Goal: Task Accomplishment & Management: Complete application form

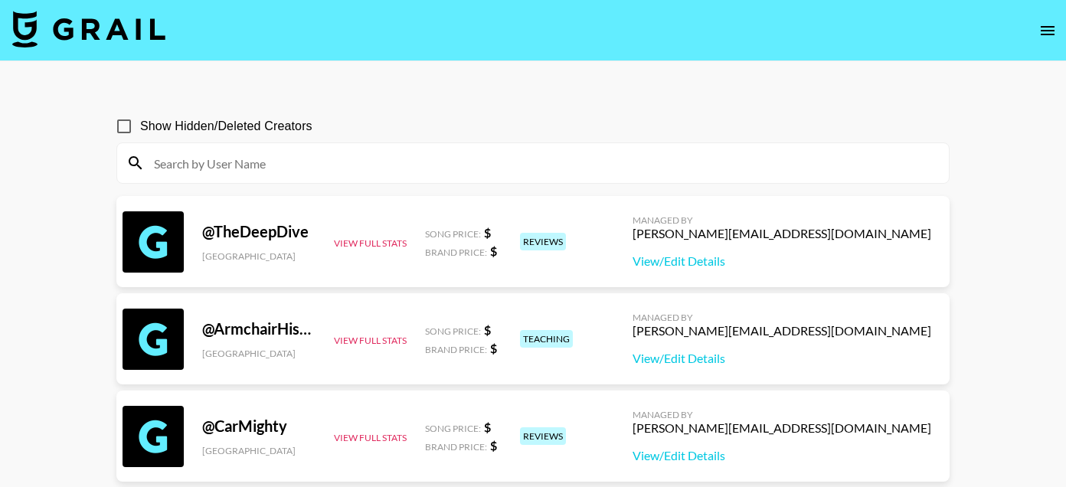
click at [163, 175] on input at bounding box center [542, 163] width 795 height 25
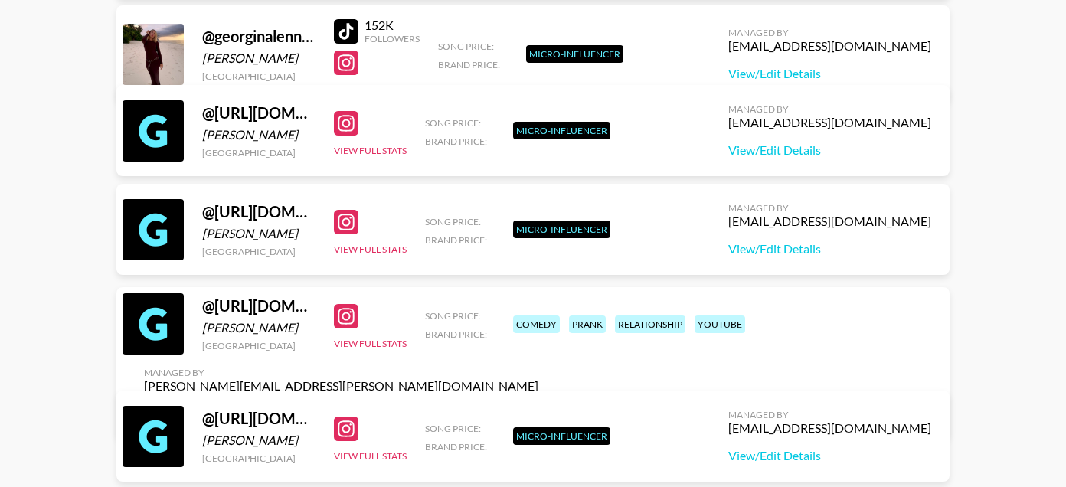
scroll to position [597, 0]
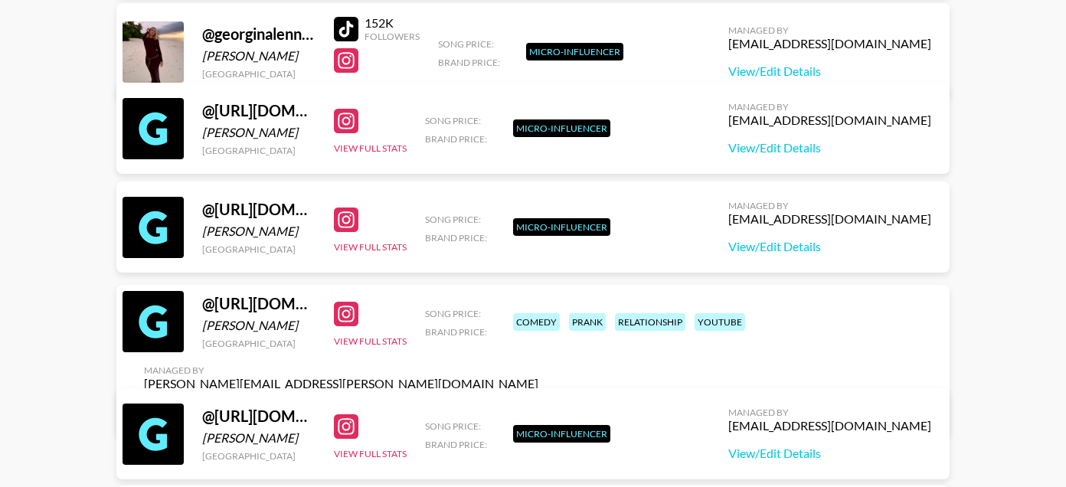
click at [538, 404] on link "View/Edit Details" at bounding box center [341, 411] width 394 height 15
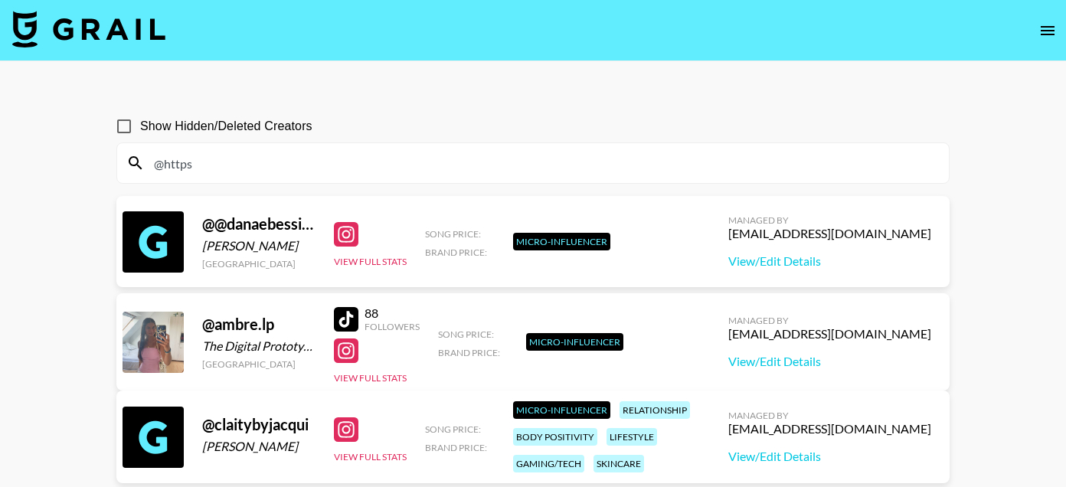
click at [209, 160] on input "@https" at bounding box center [542, 163] width 795 height 25
paste input "chrisncrystal"
type input "chrisncrystal"
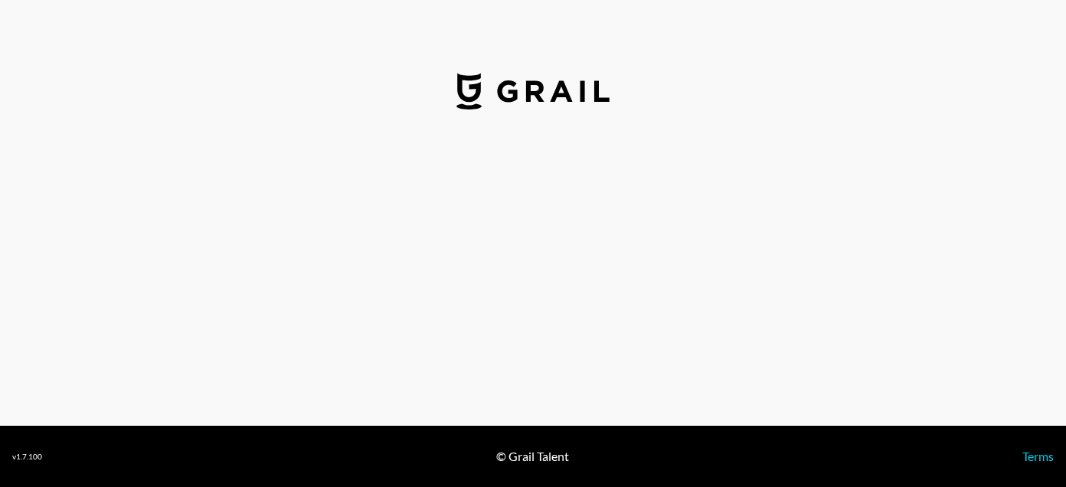
select select "USD"
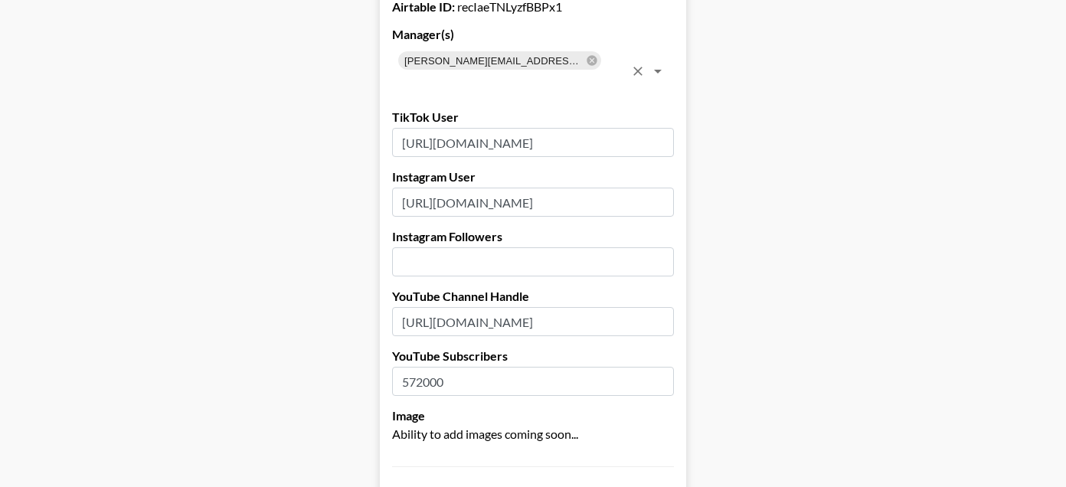
scroll to position [106, 0]
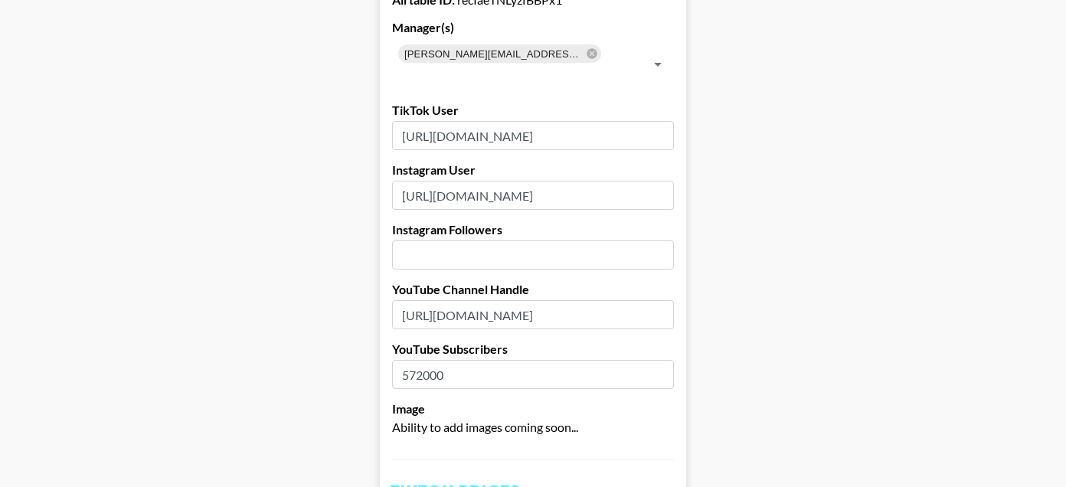
click at [481, 134] on input "https://www.tiktok.com/@chrisncrystal14?_t=zt-8zovgt6qkqr&_r=1" at bounding box center [533, 135] width 282 height 29
click at [481, 134] on input "[URL][DOMAIN_NAME]" at bounding box center [533, 135] width 282 height 29
drag, startPoint x: 543, startPoint y: 136, endPoint x: 369, endPoint y: 136, distance: 173.9
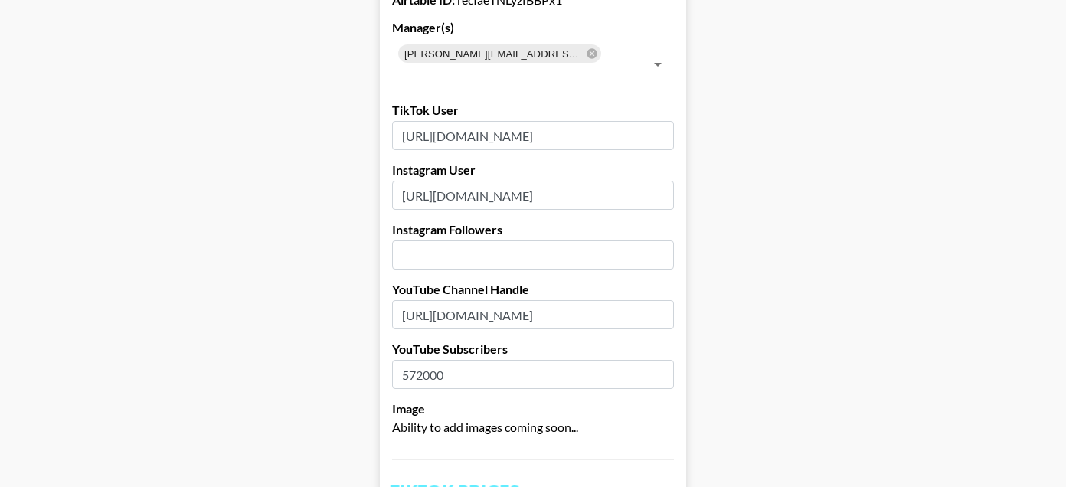
click at [479, 132] on input "[URL][DOMAIN_NAME]" at bounding box center [533, 135] width 282 height 29
drag, startPoint x: 543, startPoint y: 133, endPoint x: 456, endPoint y: 137, distance: 87.4
click at [456, 137] on input "[URL][DOMAIN_NAME]" at bounding box center [533, 135] width 282 height 29
drag, startPoint x: 534, startPoint y: 134, endPoint x: 368, endPoint y: 138, distance: 165.5
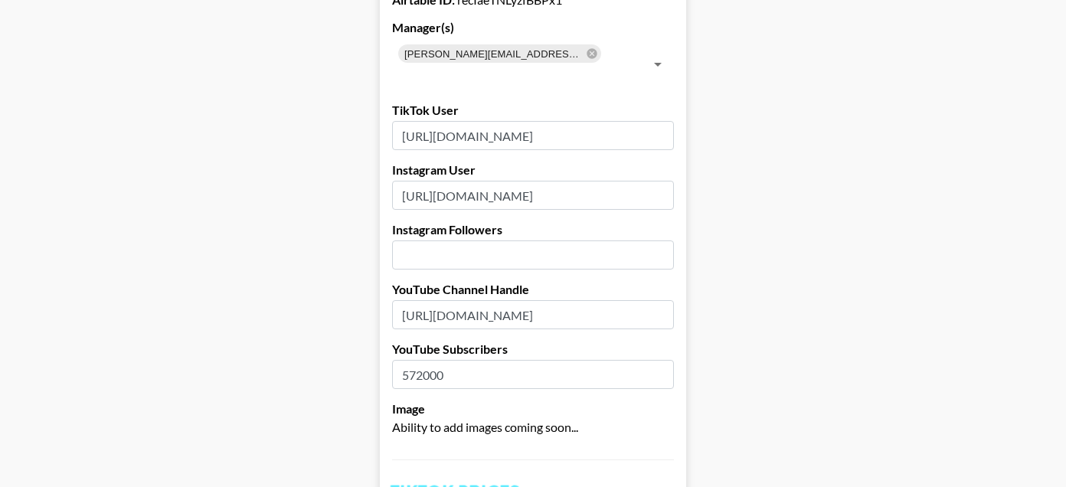
drag, startPoint x: 636, startPoint y: 134, endPoint x: 481, endPoint y: 133, distance: 154.7
click at [481, 133] on input "@chrisncrystal14?_t=zt-8zovgt6qkqr&_r=1" at bounding box center [533, 135] width 282 height 29
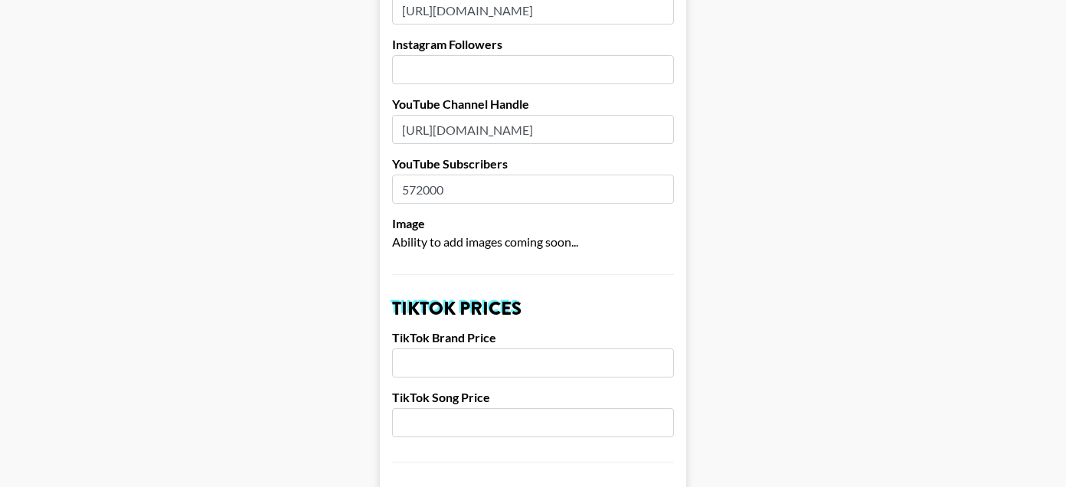
scroll to position [137, 0]
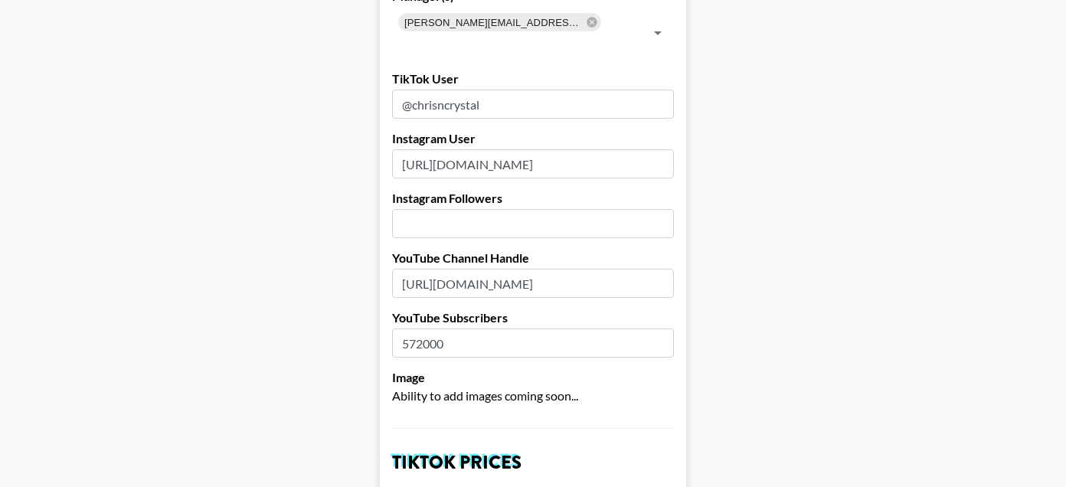
type input "@chrisncrystal"
drag, startPoint x: 553, startPoint y: 165, endPoint x: 375, endPoint y: 166, distance: 178.5
drag, startPoint x: 485, startPoint y: 168, endPoint x: 724, endPoint y: 178, distance: 239.2
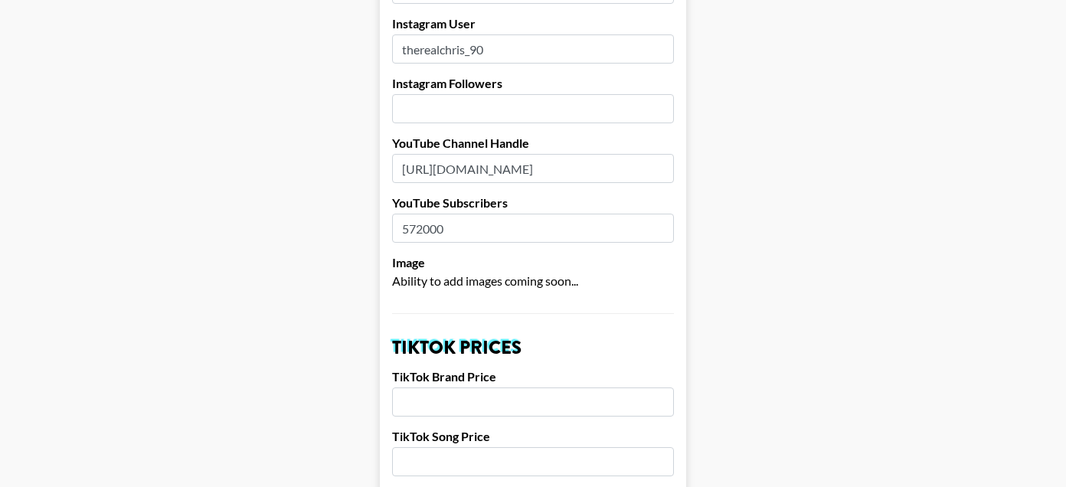
scroll to position [257, 0]
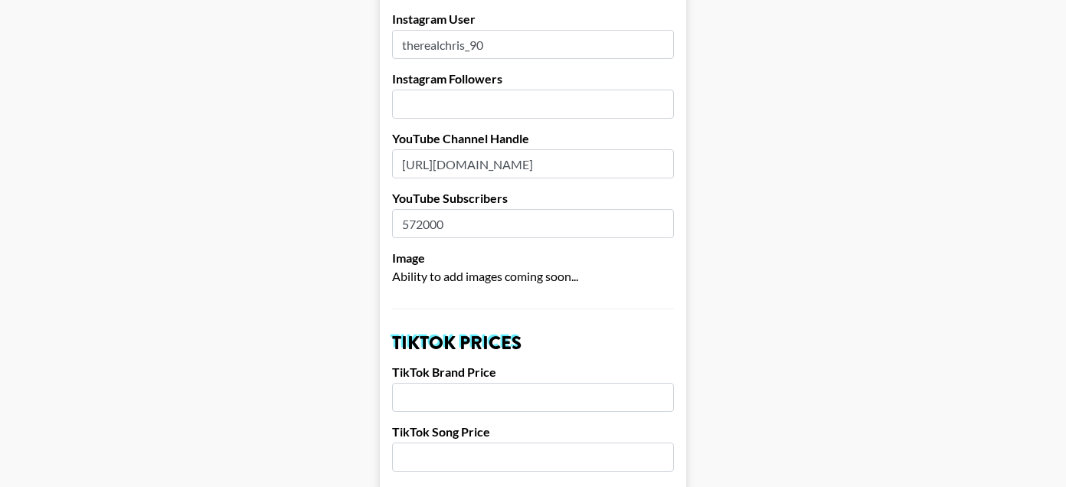
type input "therealchris_90"
drag, startPoint x: 516, startPoint y: 165, endPoint x: 337, endPoint y: 162, distance: 178.5
drag, startPoint x: 643, startPoint y: 161, endPoint x: 489, endPoint y: 156, distance: 154.0
click at [489, 156] on input "@chriscrystal14?si=TC3SNhsTVAUaJ_QH" at bounding box center [533, 163] width 282 height 29
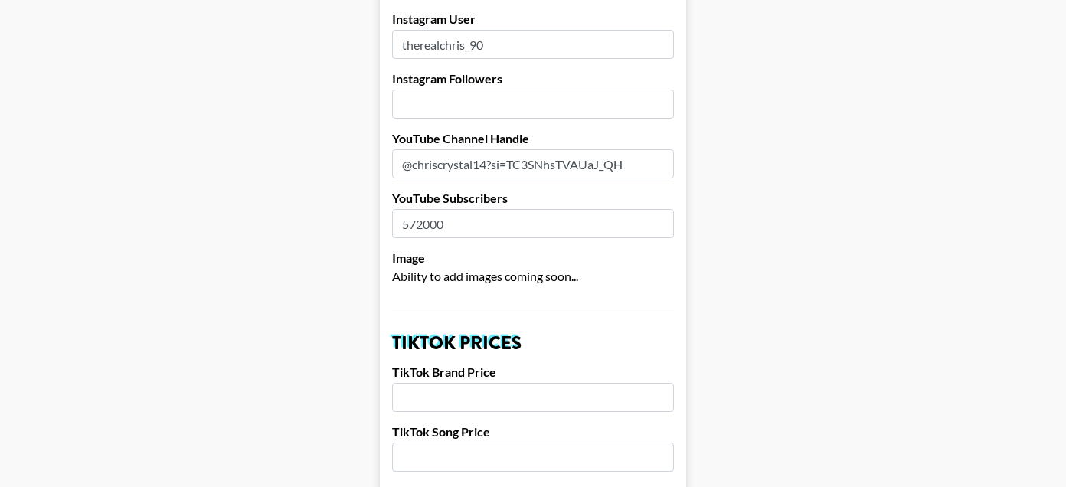
click at [489, 156] on input "@chriscrystal14?si=TC3SNhsTVAUaJ_QH" at bounding box center [533, 163] width 282 height 29
drag, startPoint x: 632, startPoint y: 165, endPoint x: 490, endPoint y: 165, distance: 141.7
click at [490, 165] on input "@chriscrystal14?si=TC3SNhsTVAUaJ_QH" at bounding box center [533, 163] width 282 height 29
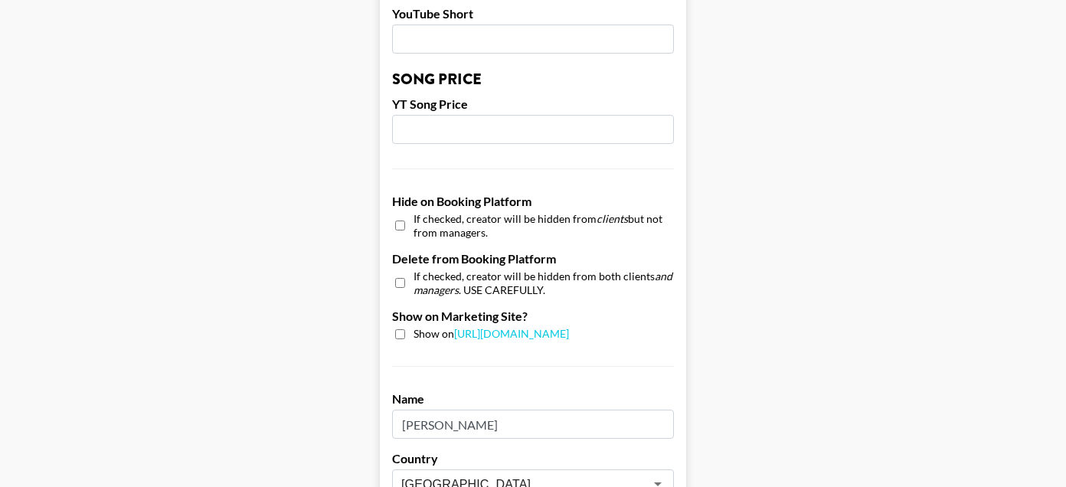
scroll to position [1612, 0]
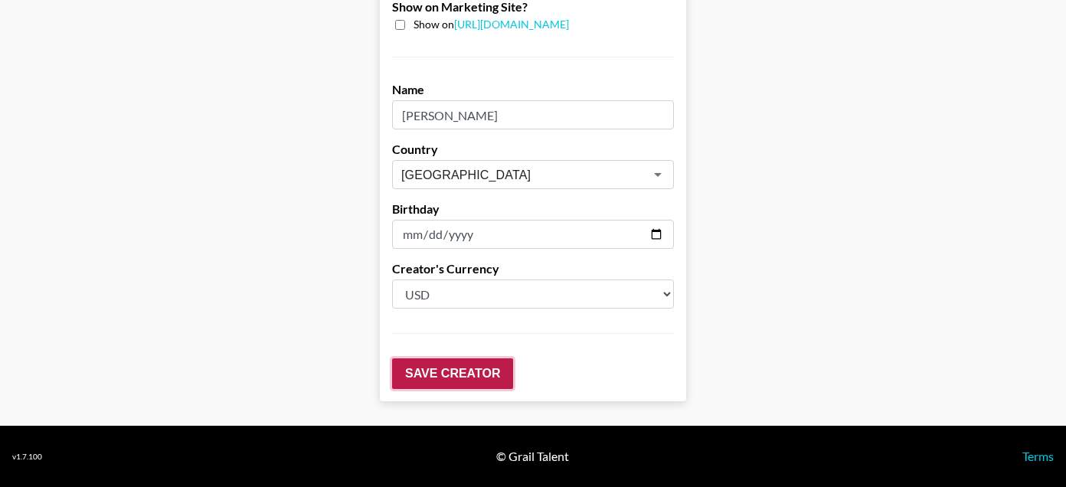
click at [470, 377] on input "Save Creator" at bounding box center [452, 373] width 121 height 31
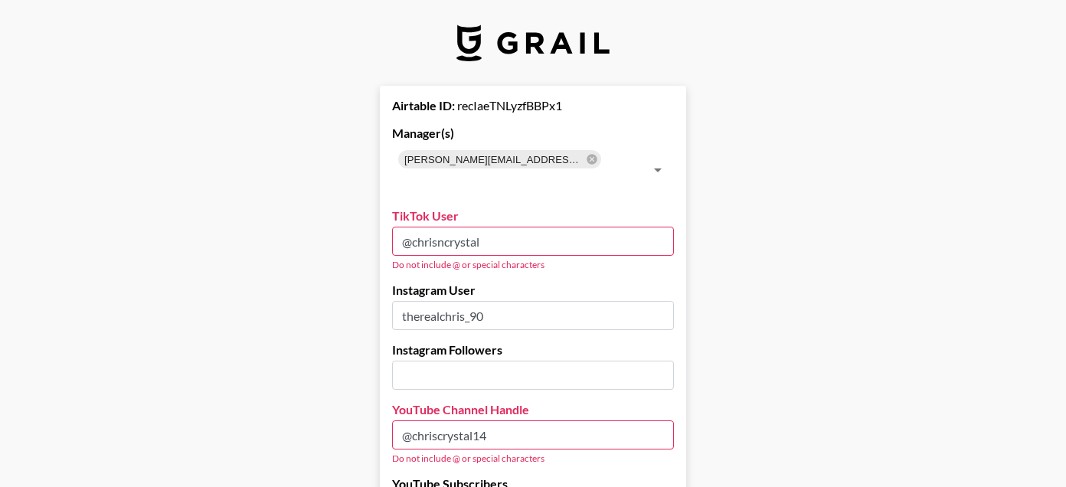
click at [470, 377] on input "number" at bounding box center [533, 375] width 282 height 29
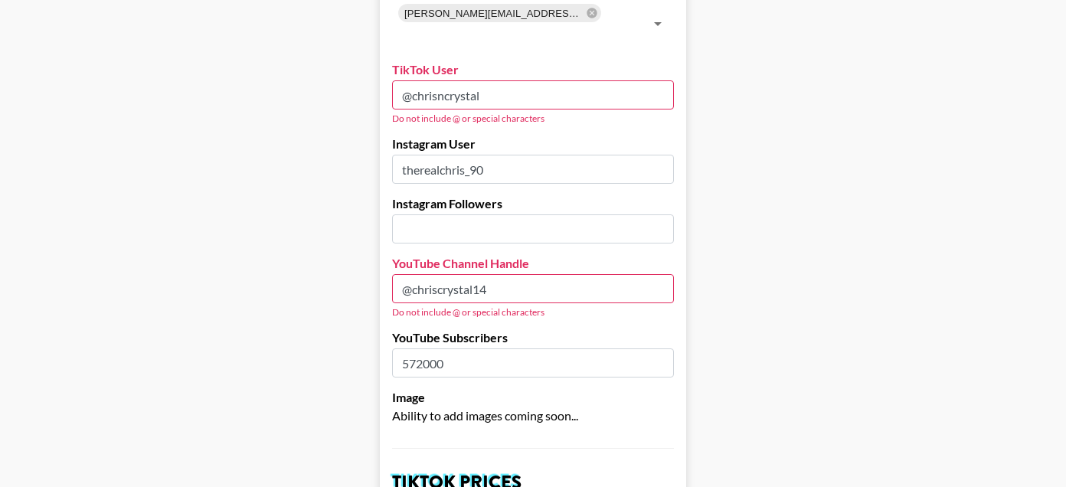
scroll to position [151, 0]
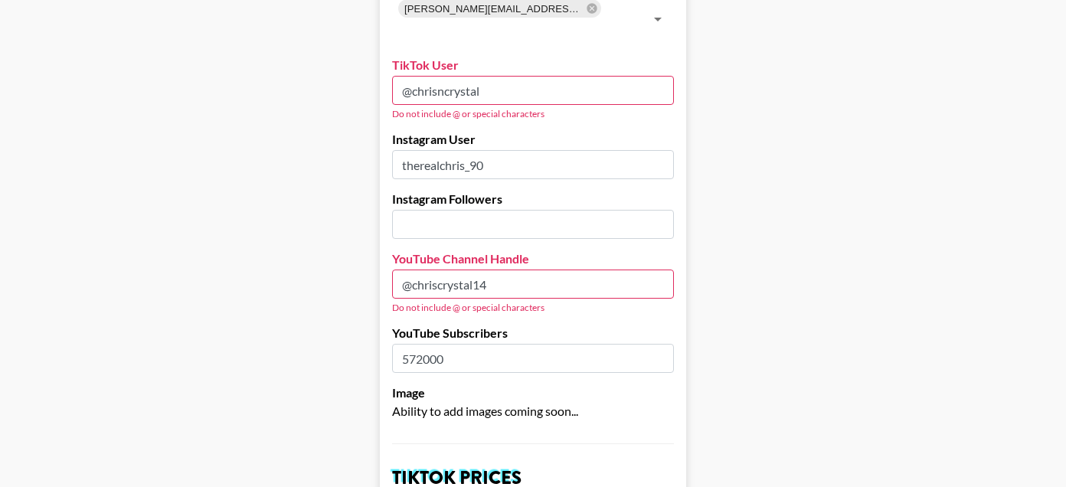
click at [413, 290] on input "@chriscrystal14" at bounding box center [533, 284] width 282 height 29
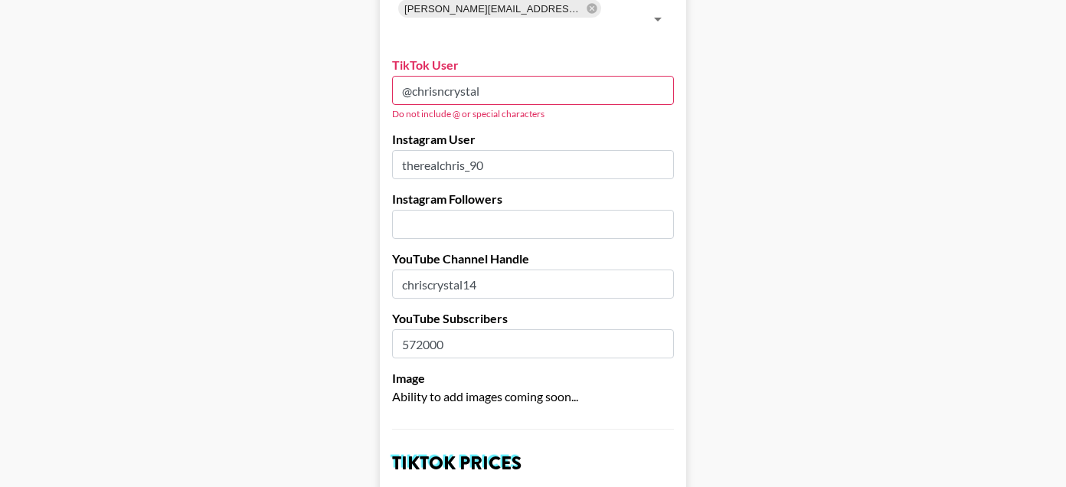
type input "chriscrystal14"
click at [410, 88] on input "@chrisncrystal" at bounding box center [533, 90] width 282 height 29
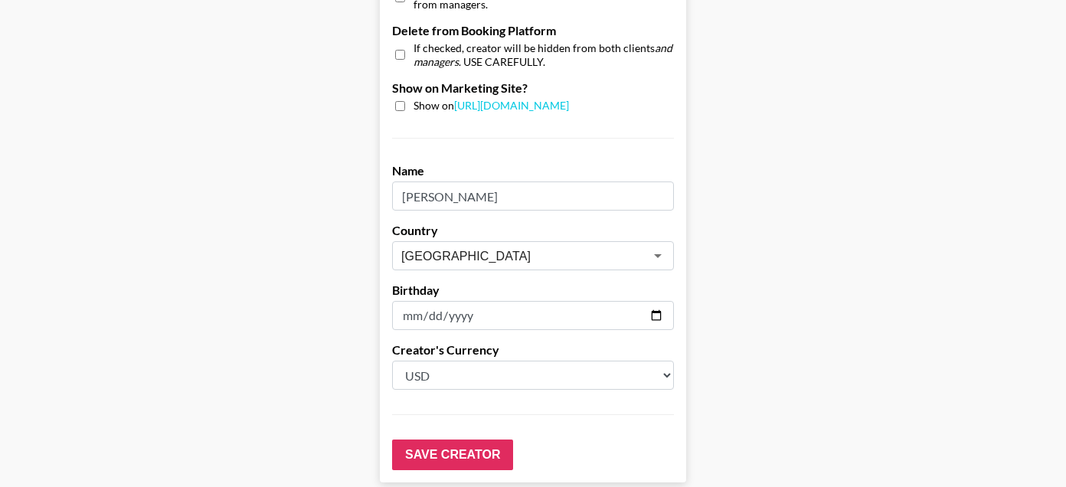
scroll to position [1612, 0]
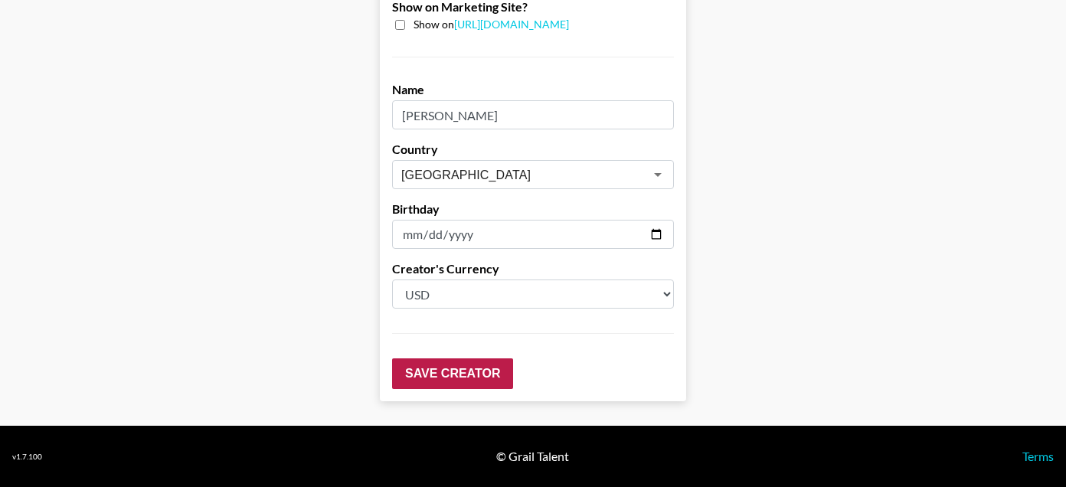
type input "chrisncrystal"
click at [455, 358] on input "Save Creator" at bounding box center [452, 373] width 121 height 31
click at [455, 374] on input "Save Creator" at bounding box center [452, 373] width 121 height 31
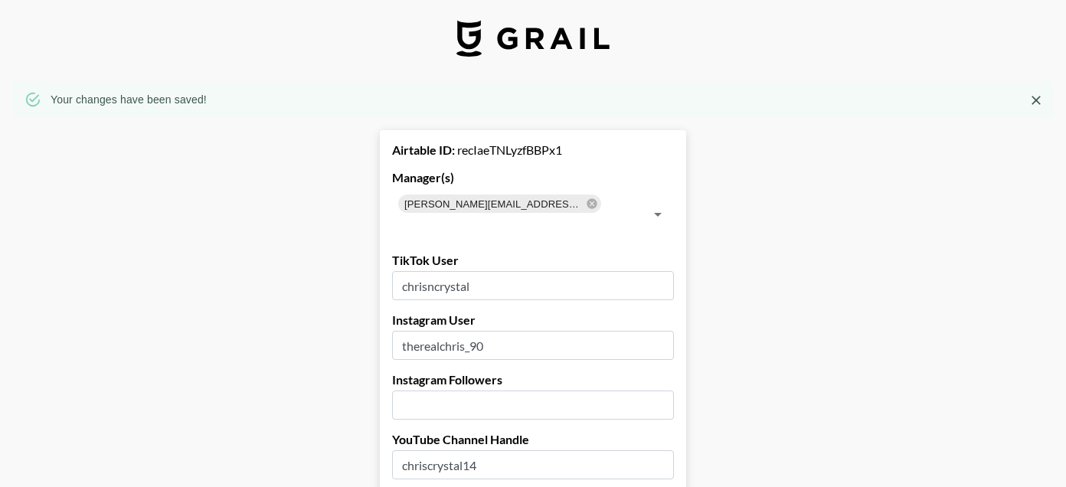
scroll to position [0, 0]
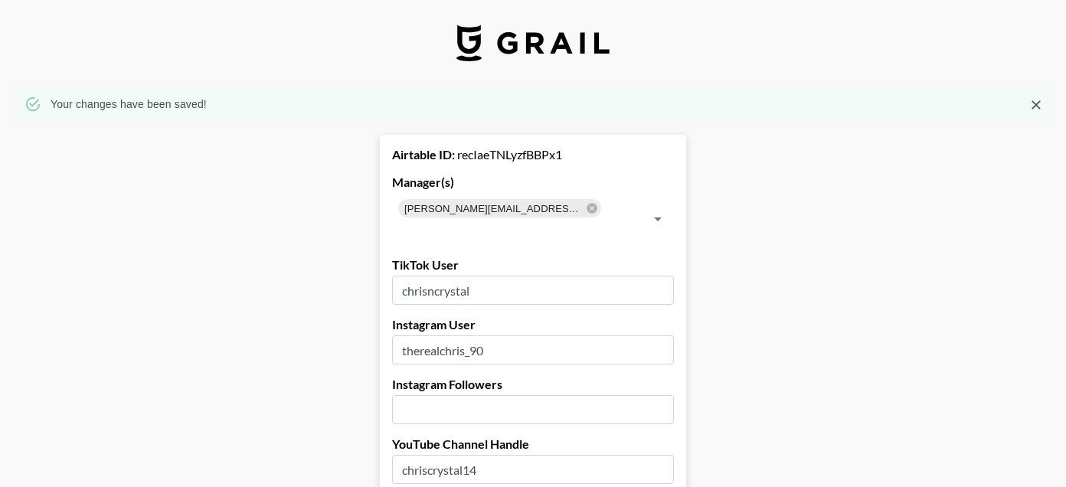
click at [436, 281] on input "chrisncrystal" at bounding box center [533, 290] width 282 height 29
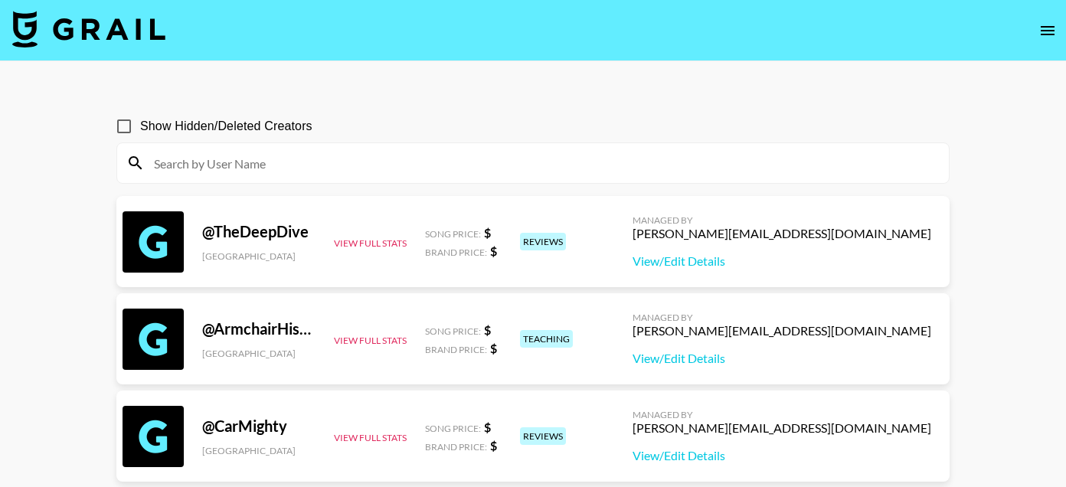
click at [283, 162] on input at bounding box center [542, 163] width 795 height 25
paste input "chrisncrystal"
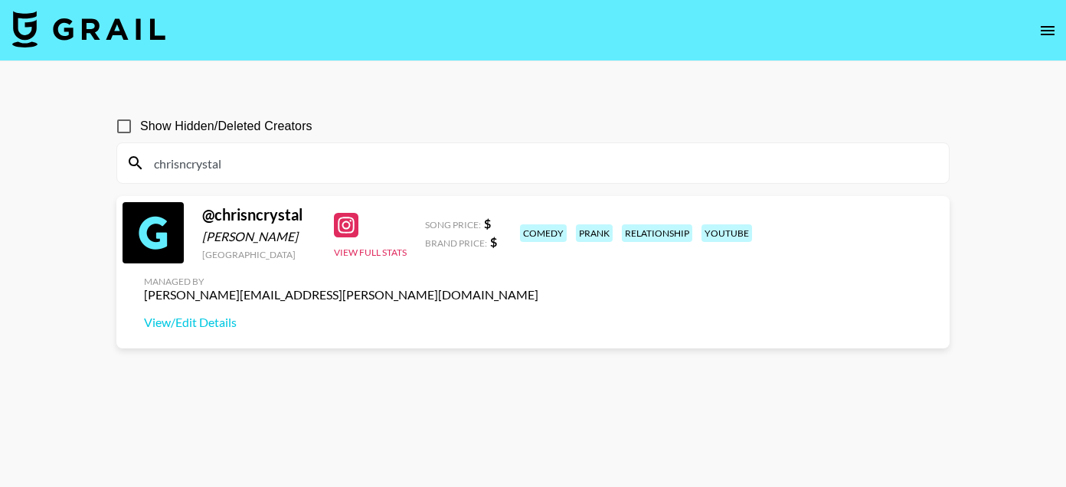
drag, startPoint x: 228, startPoint y: 164, endPoint x: 184, endPoint y: 164, distance: 44.4
click at [184, 164] on input "chrisncrystal" at bounding box center [542, 163] width 795 height 25
click at [258, 224] on div "@ chrisncrystal" at bounding box center [258, 214] width 113 height 19
copy div "chrisncrystal"
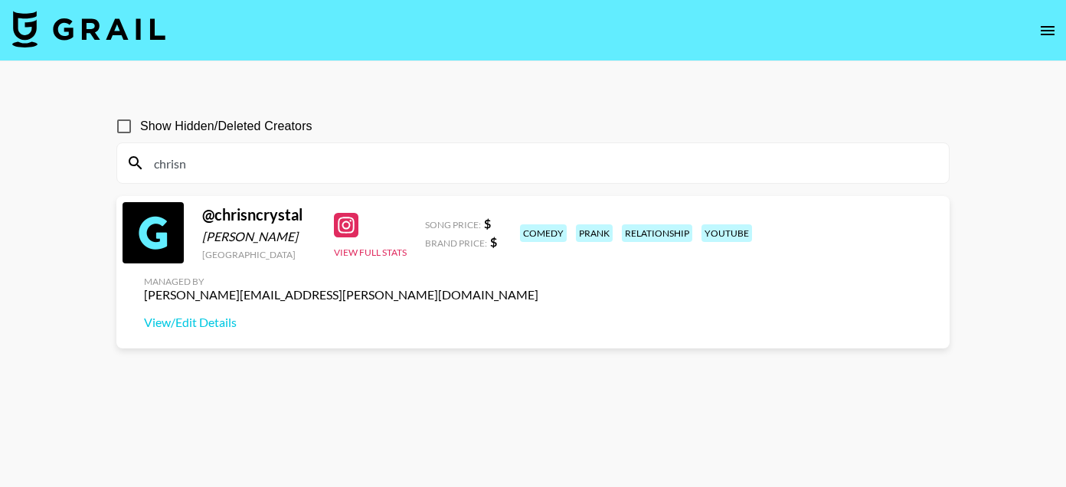
click at [158, 164] on input "chrisn" at bounding box center [542, 163] width 795 height 25
click at [226, 164] on input "@chrisn" at bounding box center [542, 163] width 795 height 25
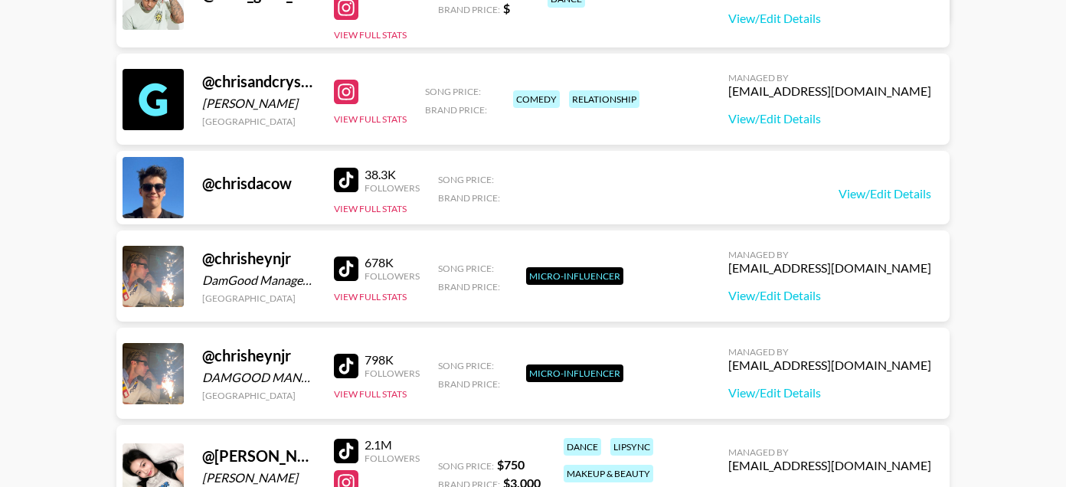
scroll to position [1159, 0]
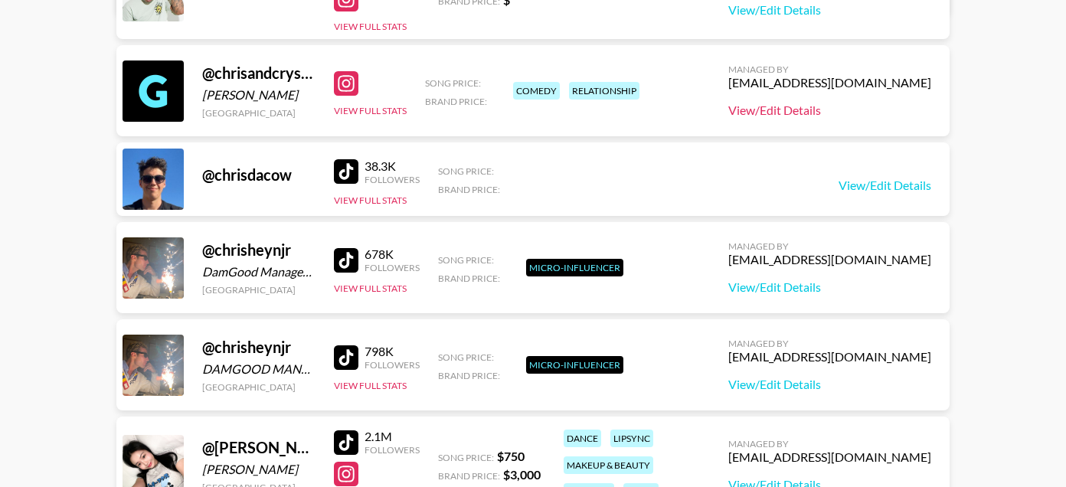
type input "@chris"
click at [805, 113] on link "View/Edit Details" at bounding box center [829, 110] width 203 height 15
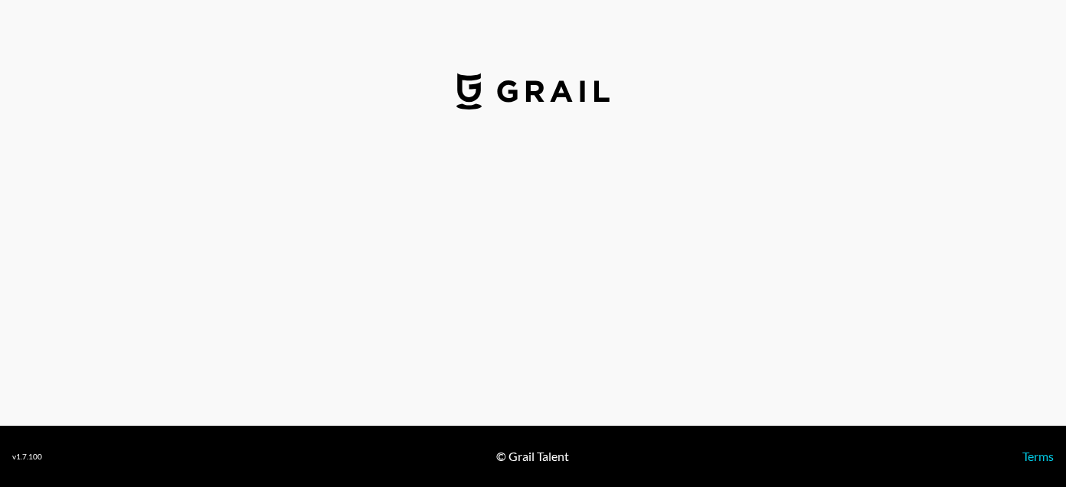
select select "USD"
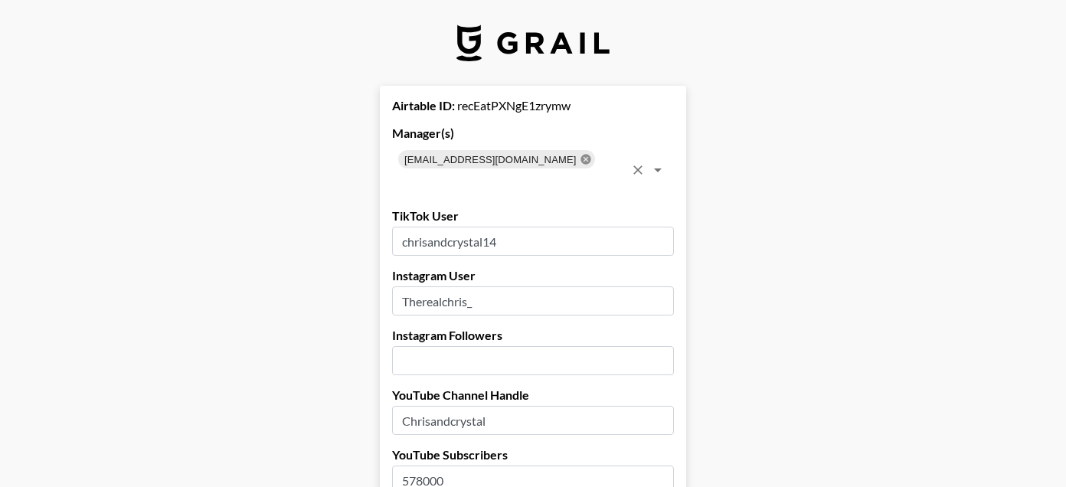
click at [581, 162] on icon at bounding box center [586, 159] width 10 height 10
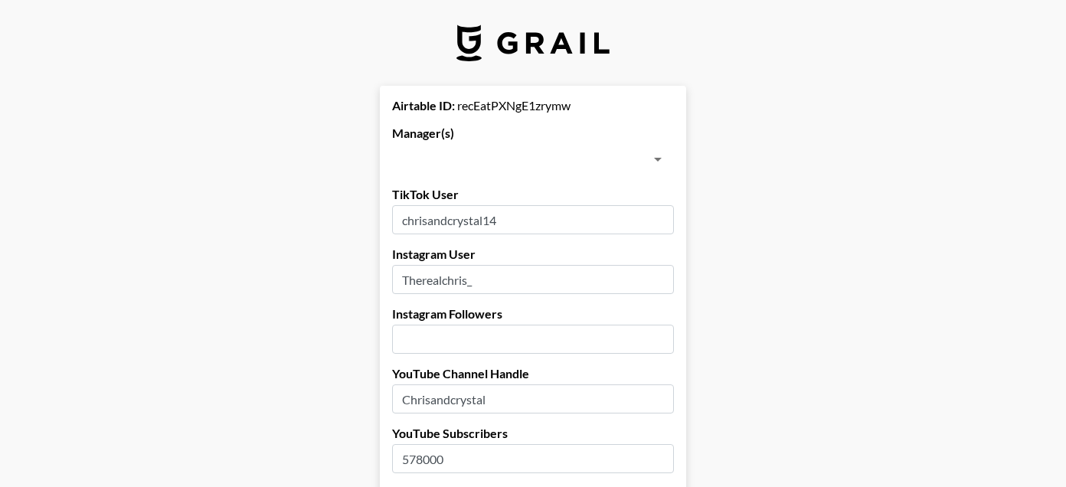
click at [522, 162] on input "text" at bounding box center [520, 159] width 247 height 21
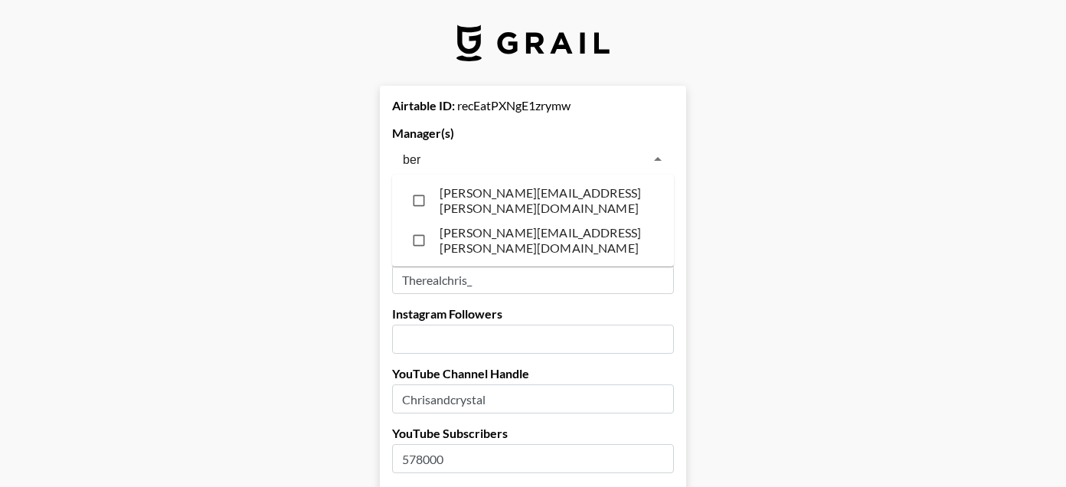
type input "bern"
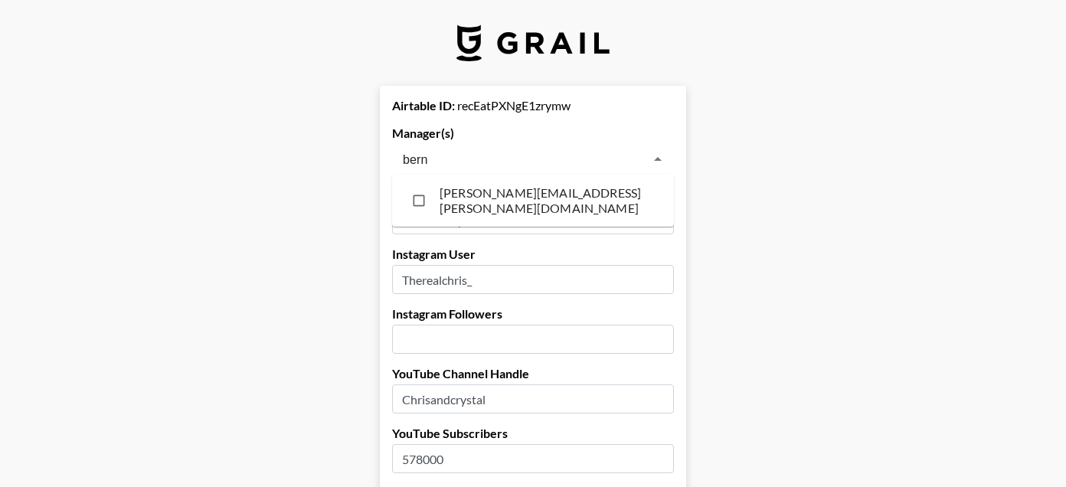
click at [519, 188] on li "[PERSON_NAME][EMAIL_ADDRESS][PERSON_NAME][DOMAIN_NAME]" at bounding box center [533, 201] width 282 height 40
checkbox input "true"
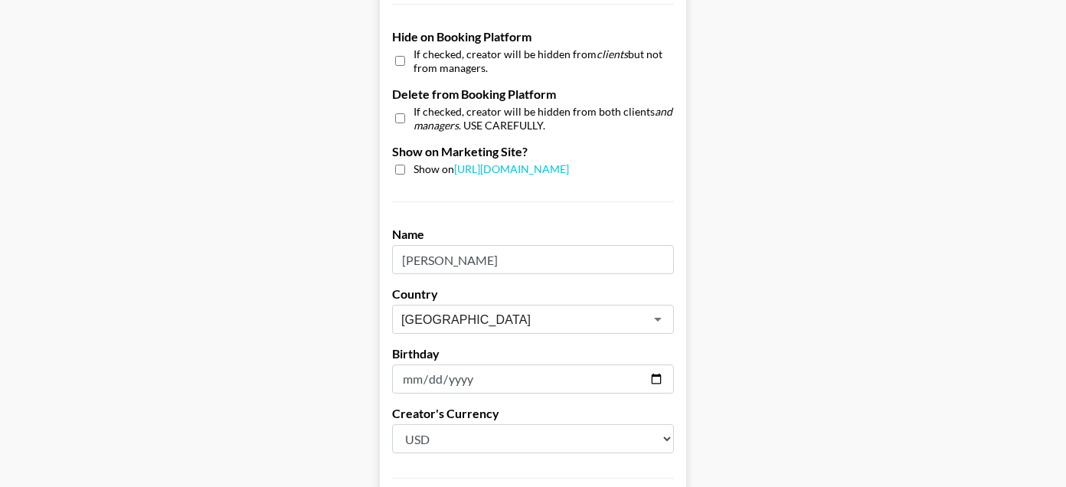
scroll to position [1612, 0]
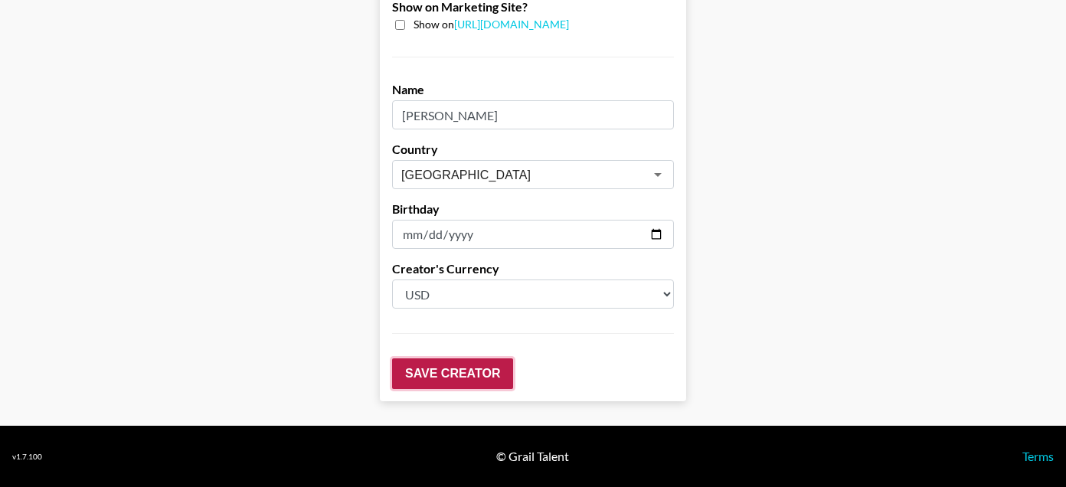
click at [457, 372] on input "Save Creator" at bounding box center [452, 373] width 121 height 31
click at [457, 371] on input "Save Creator" at bounding box center [452, 373] width 121 height 31
